Goal: Find specific page/section: Find specific page/section

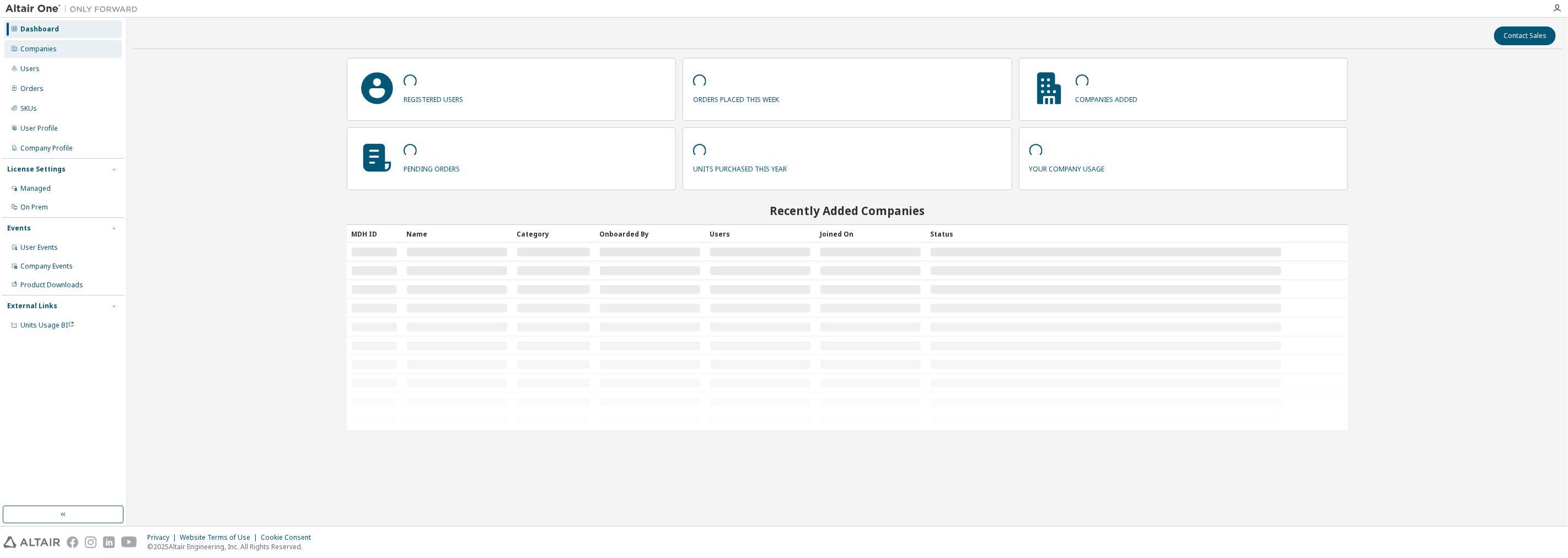
click at [41, 52] on div "Companies" at bounding box center [39, 49] width 37 height 9
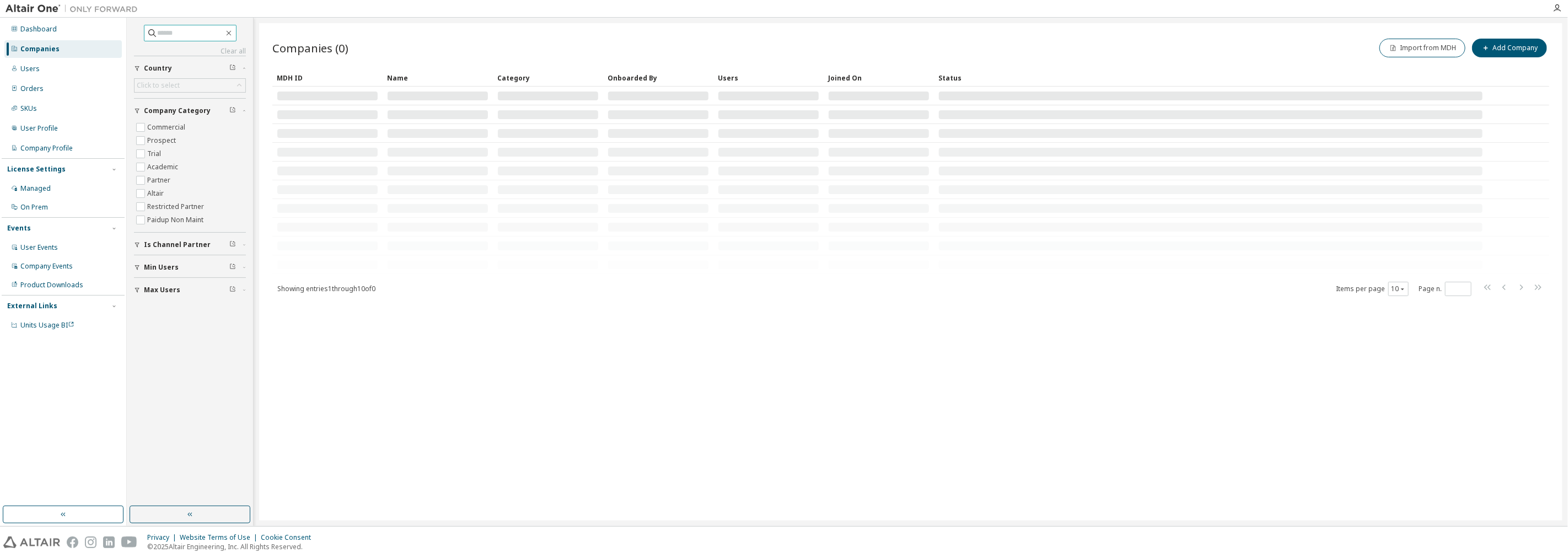
click at [177, 30] on input "text" at bounding box center [191, 33] width 66 height 11
type input "*"
type input "*******"
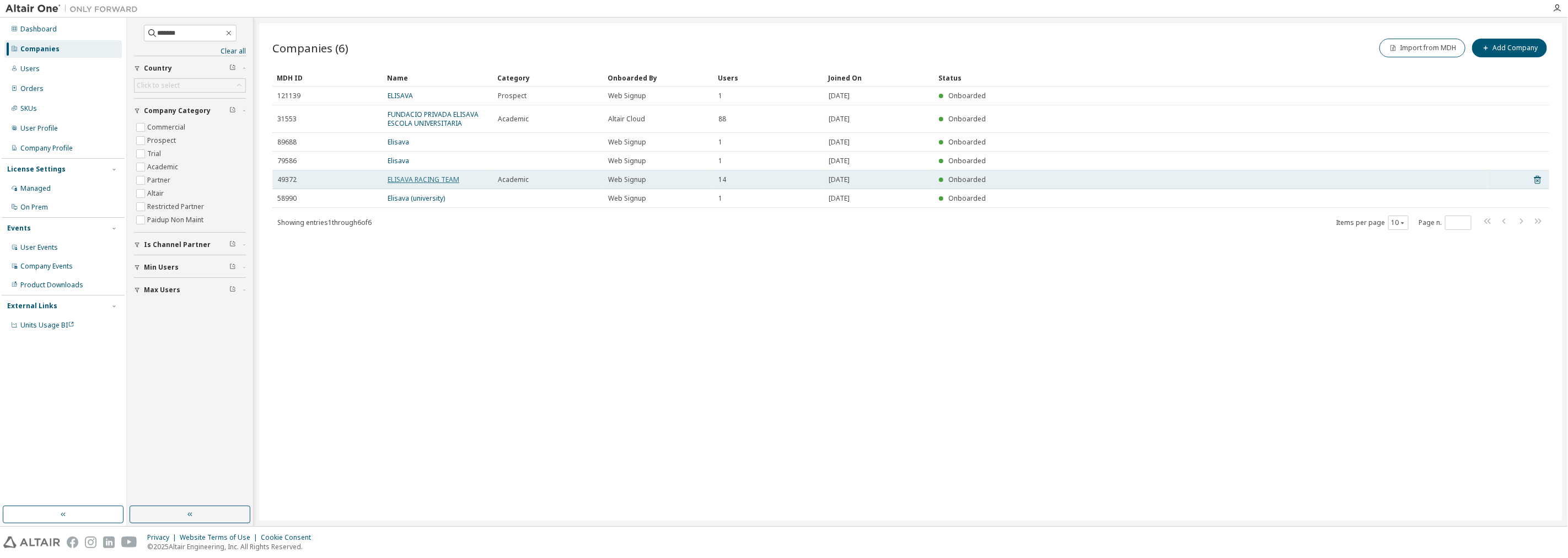
click at [412, 181] on link "ELISAVA RACING TEAM" at bounding box center [424, 179] width 72 height 9
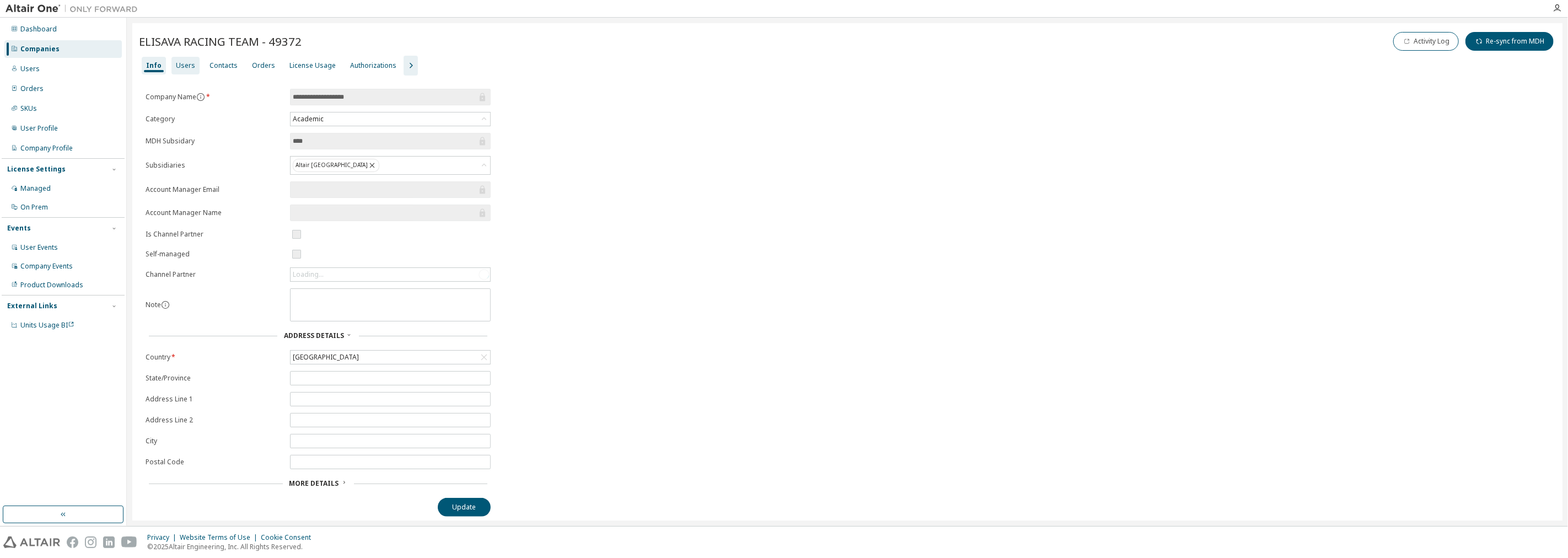
click at [178, 68] on div "Users" at bounding box center [186, 66] width 19 height 9
